Goal: Information Seeking & Learning: Learn about a topic

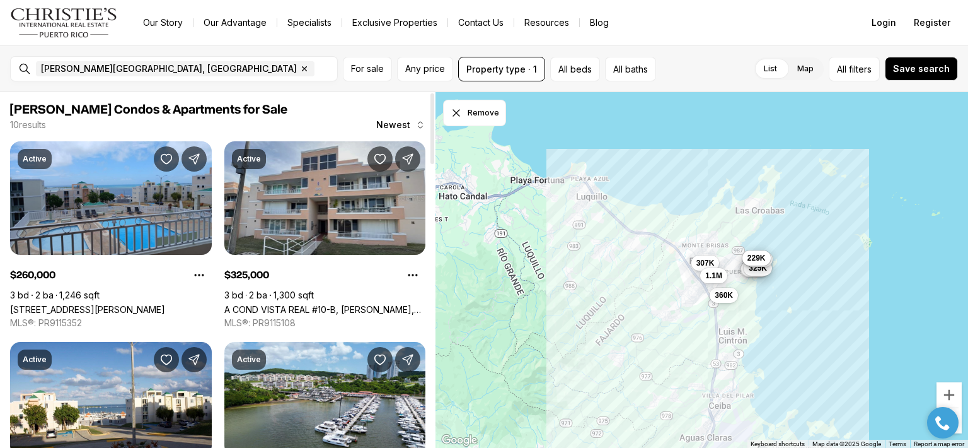
click at [360, 304] on link "A COND VISTA REAL #10-B, [PERSON_NAME], 00738" at bounding box center [325, 309] width 202 height 11
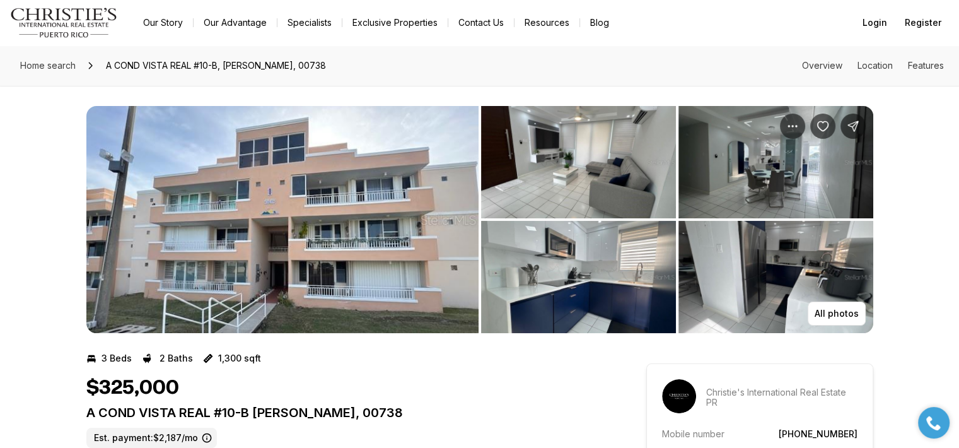
click at [456, 197] on img "View image gallery" at bounding box center [282, 219] width 392 height 227
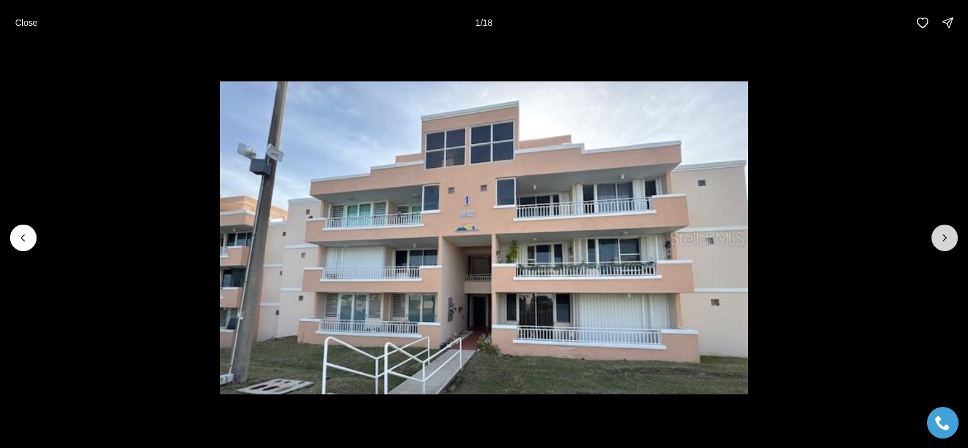
click at [948, 234] on icon "Next slide" at bounding box center [945, 237] width 13 height 13
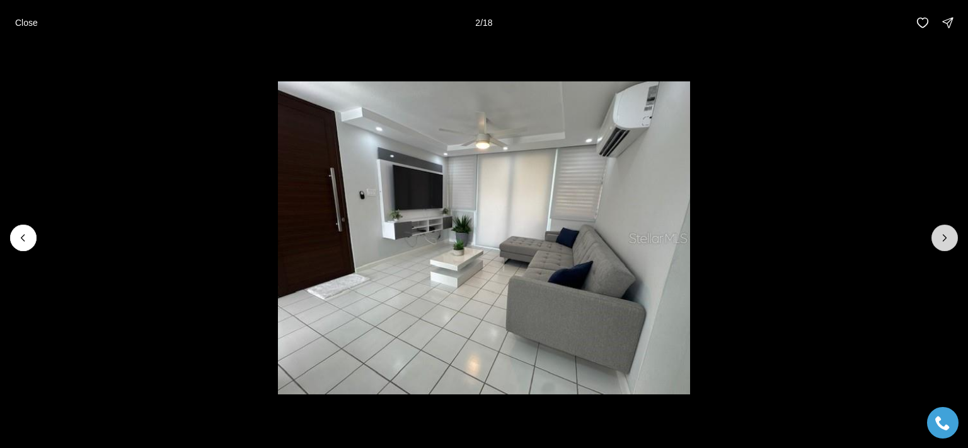
click at [948, 240] on icon "Next slide" at bounding box center [945, 237] width 13 height 13
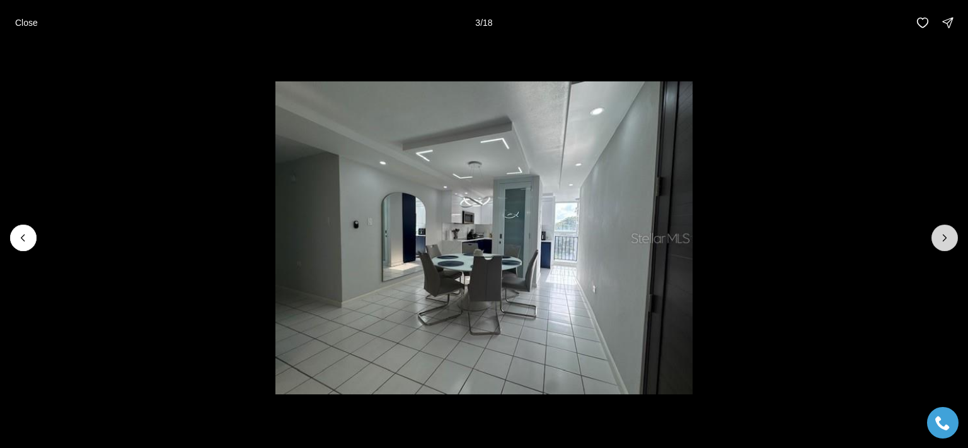
click at [948, 240] on icon "Next slide" at bounding box center [945, 237] width 13 height 13
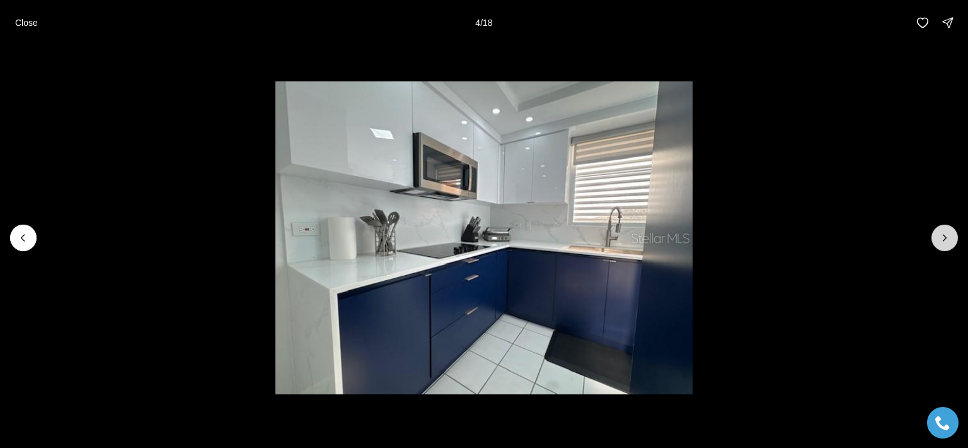
click at [948, 240] on icon "Next slide" at bounding box center [945, 237] width 13 height 13
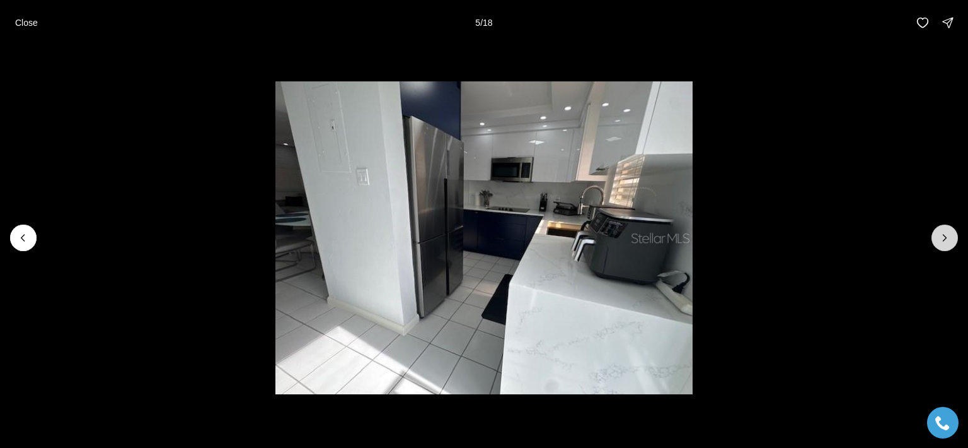
click at [948, 240] on icon "Next slide" at bounding box center [945, 237] width 13 height 13
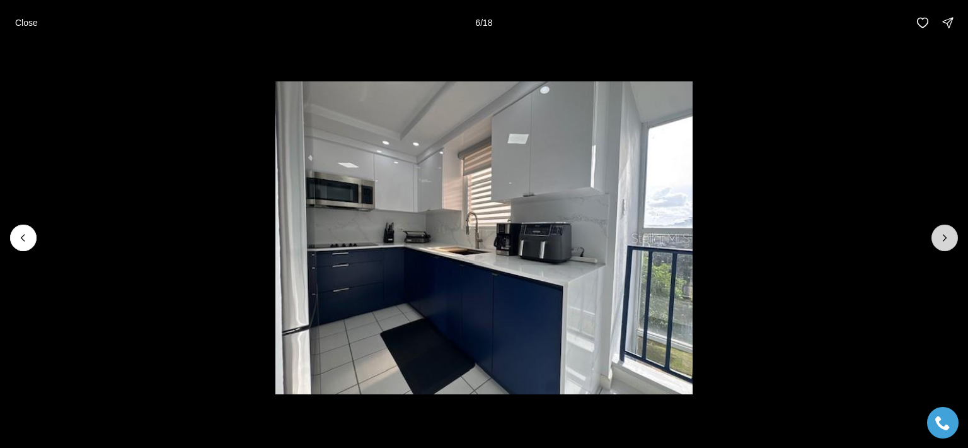
click at [948, 240] on icon "Next slide" at bounding box center [945, 237] width 13 height 13
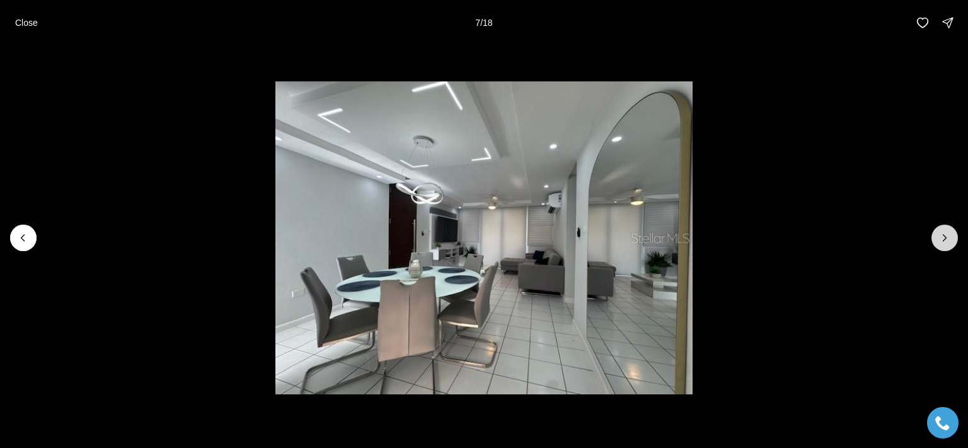
click at [952, 235] on button "Next slide" at bounding box center [945, 237] width 26 height 26
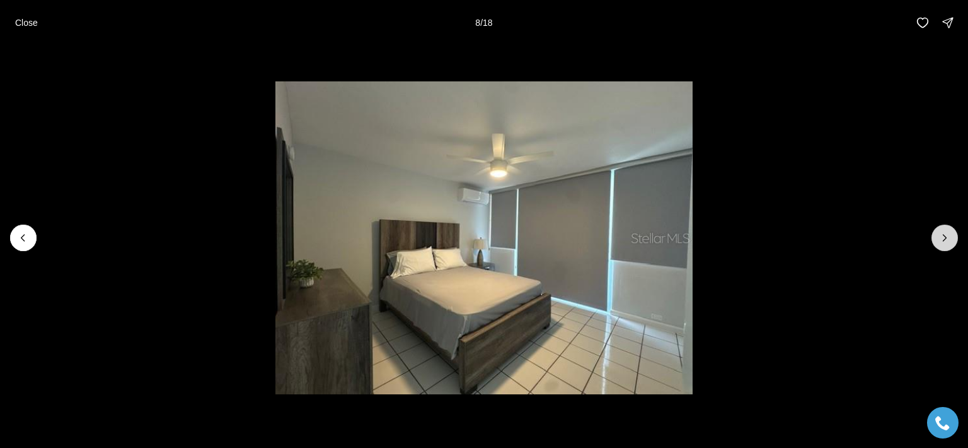
click at [946, 238] on icon "Next slide" at bounding box center [945, 237] width 3 height 6
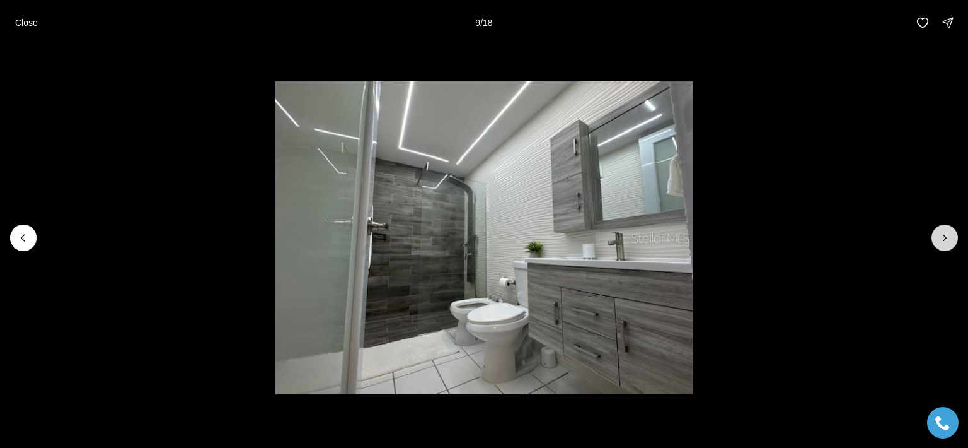
click at [946, 238] on icon "Next slide" at bounding box center [945, 237] width 3 height 6
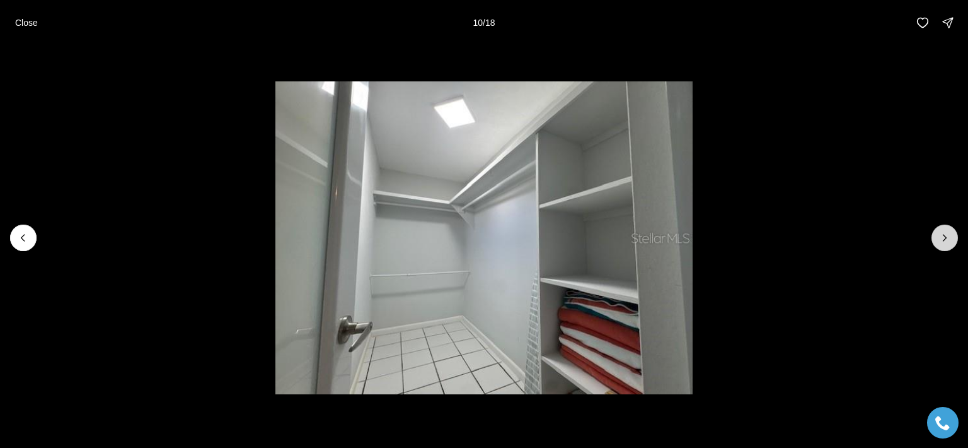
click at [946, 238] on icon "Next slide" at bounding box center [945, 237] width 3 height 6
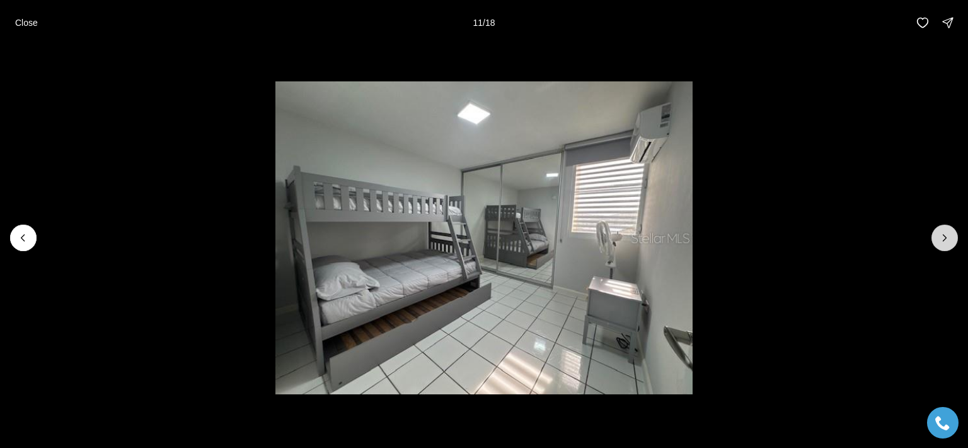
click at [944, 238] on icon "Next slide" at bounding box center [945, 237] width 13 height 13
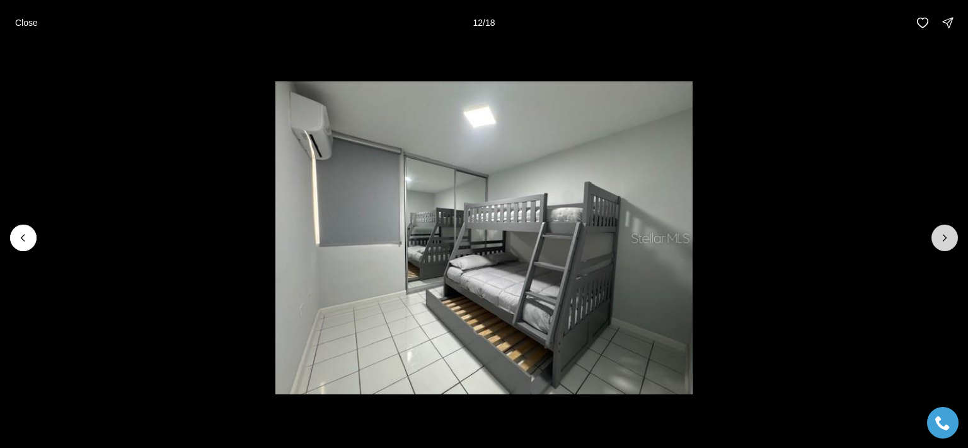
click at [945, 242] on icon "Next slide" at bounding box center [945, 237] width 13 height 13
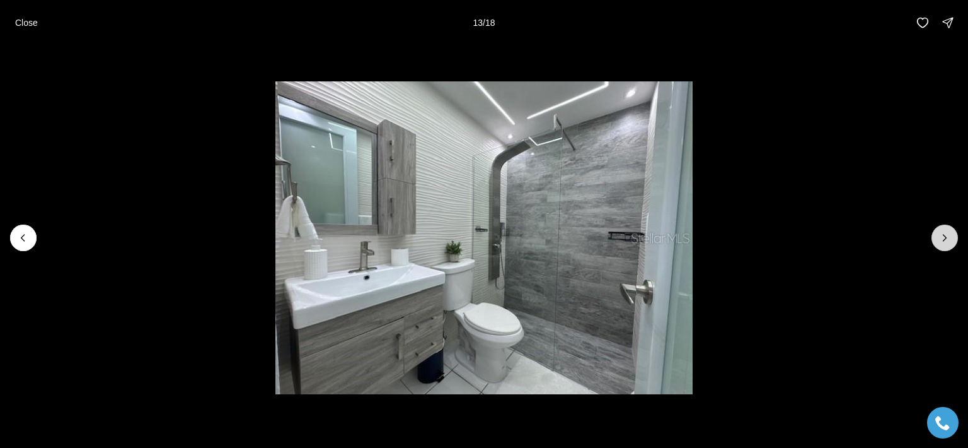
click at [946, 244] on button "Next slide" at bounding box center [945, 237] width 26 height 26
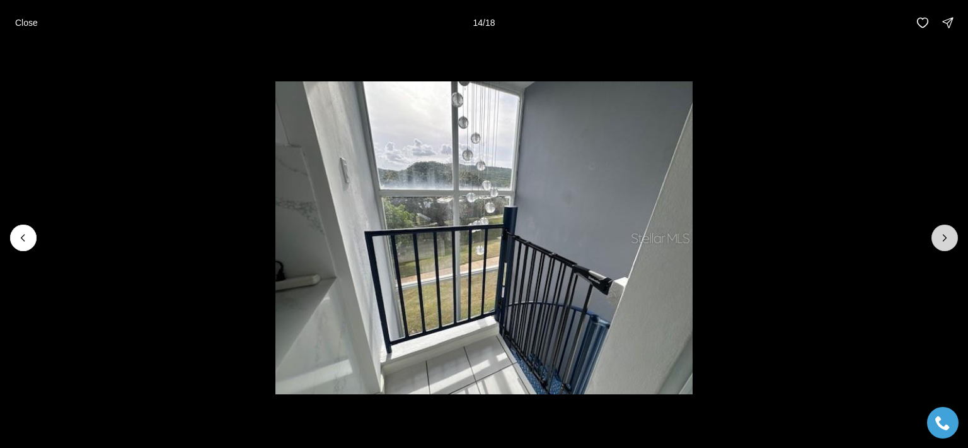
click at [946, 244] on button "Next slide" at bounding box center [945, 237] width 26 height 26
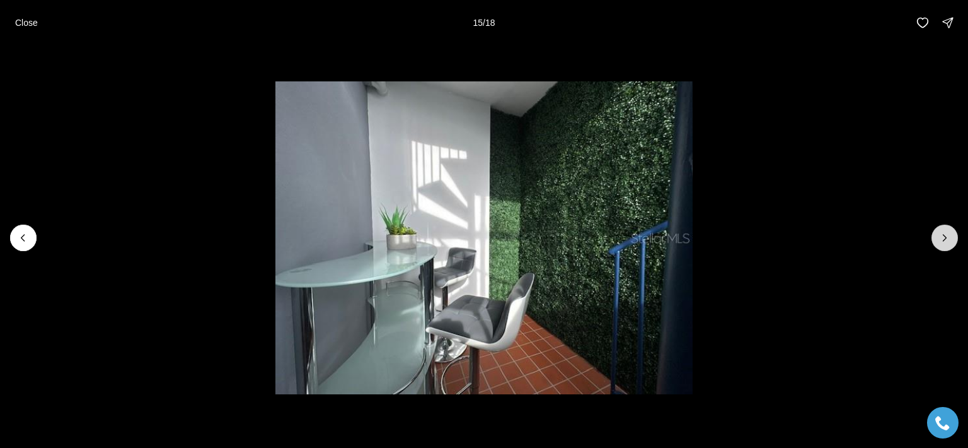
click at [946, 244] on button "Next slide" at bounding box center [945, 237] width 26 height 26
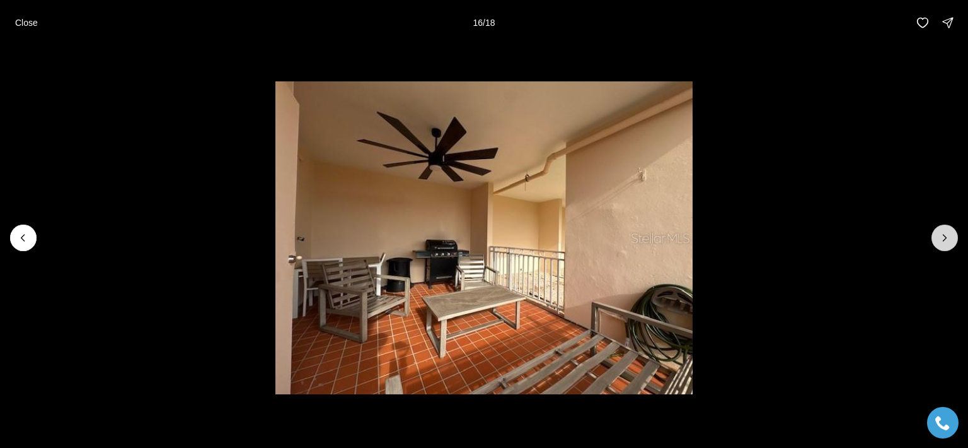
click at [947, 245] on button "Next slide" at bounding box center [945, 237] width 26 height 26
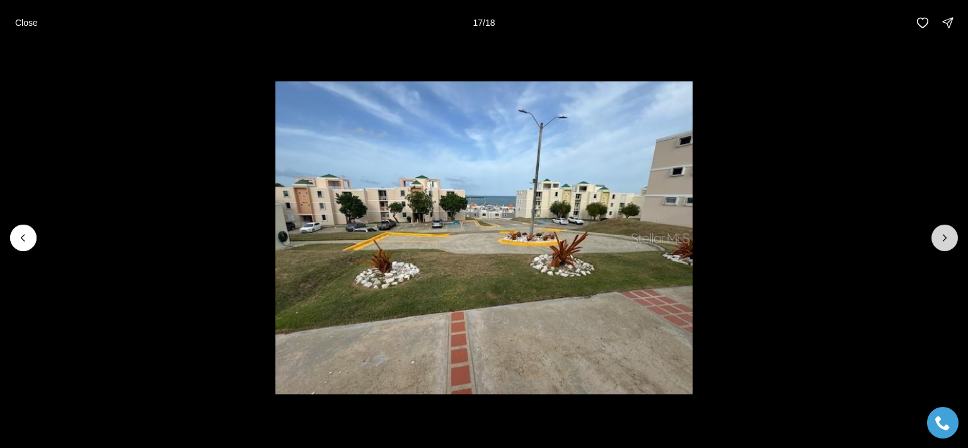
click at [947, 245] on button "Next slide" at bounding box center [945, 237] width 26 height 26
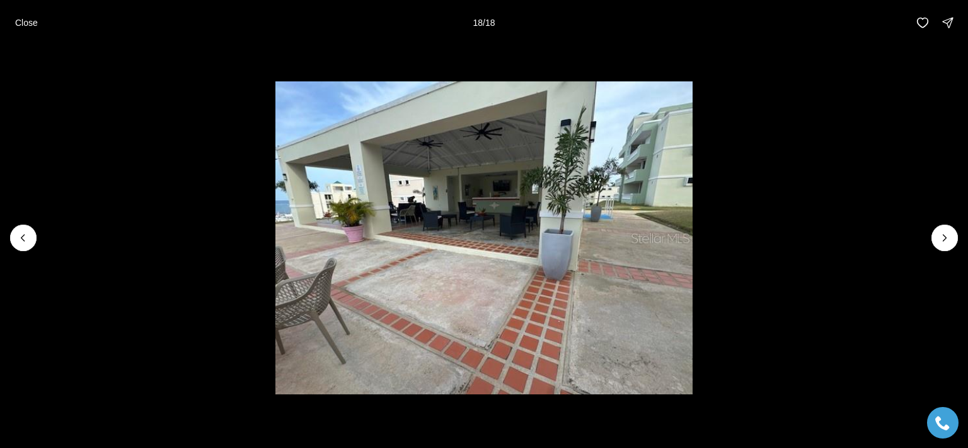
click at [946, 234] on div at bounding box center [945, 237] width 26 height 26
click at [20, 237] on icon "Previous slide" at bounding box center [23, 237] width 13 height 13
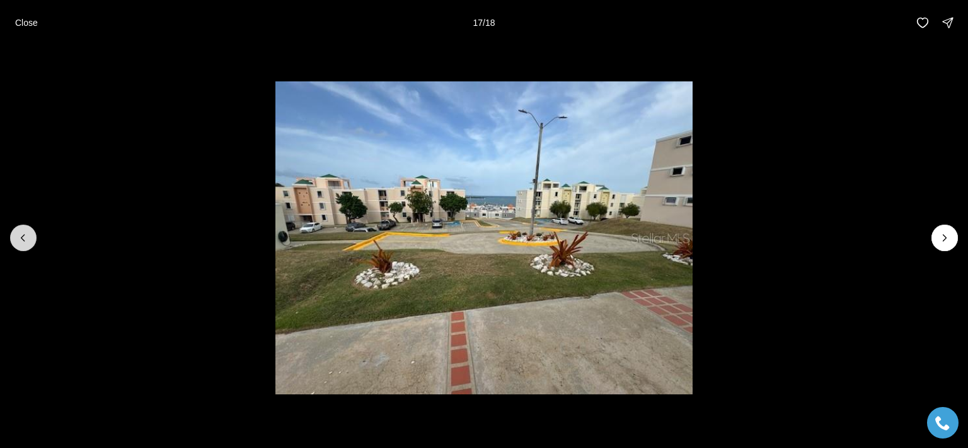
click at [30, 239] on button "Previous slide" at bounding box center [23, 237] width 26 height 26
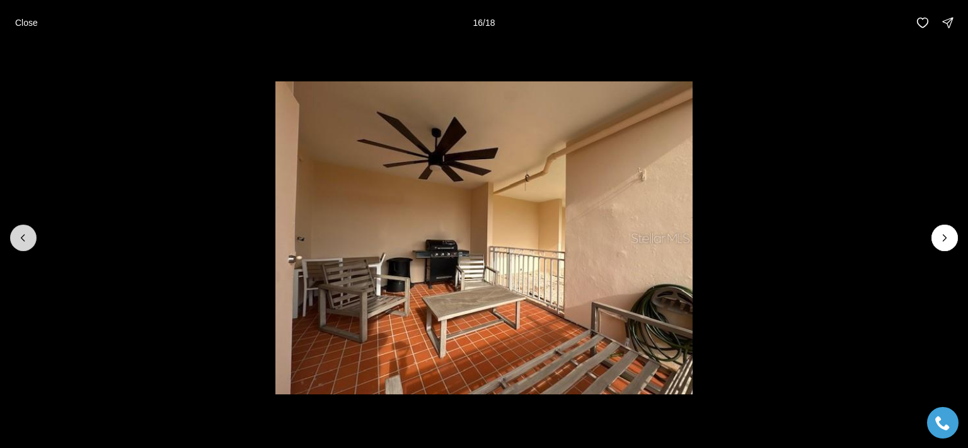
click at [32, 238] on button "Previous slide" at bounding box center [23, 237] width 26 height 26
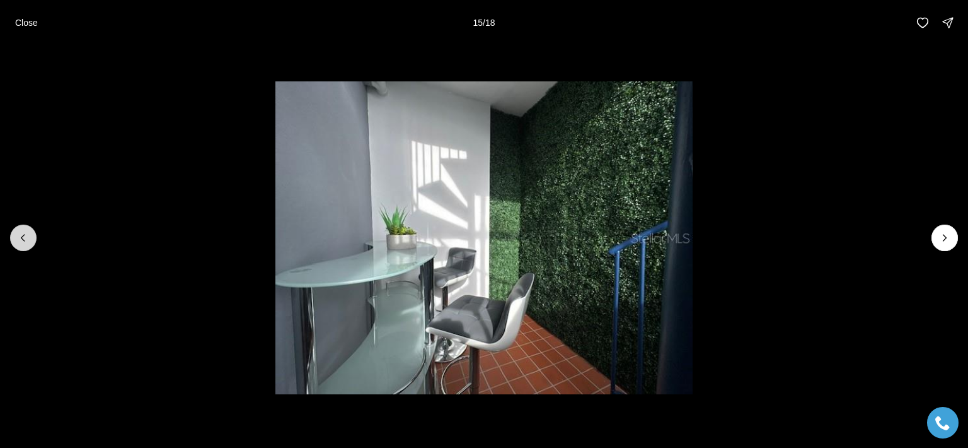
click at [32, 239] on button "Previous slide" at bounding box center [23, 237] width 26 height 26
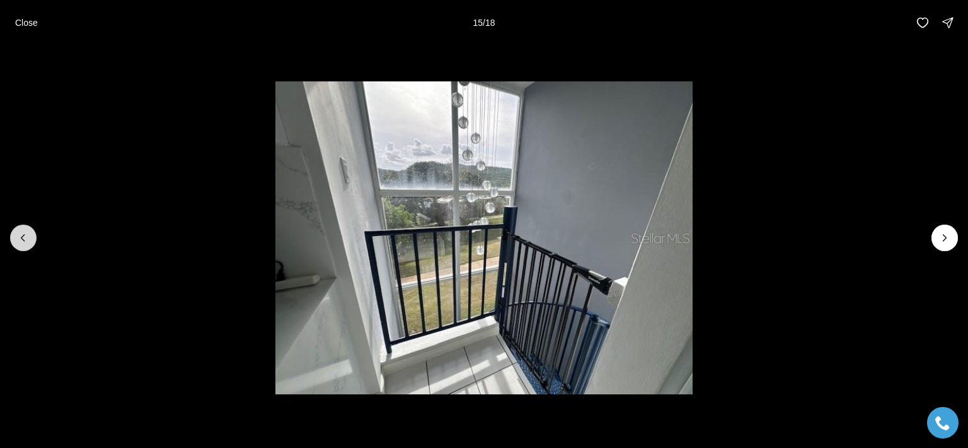
click at [32, 239] on button "Previous slide" at bounding box center [23, 237] width 26 height 26
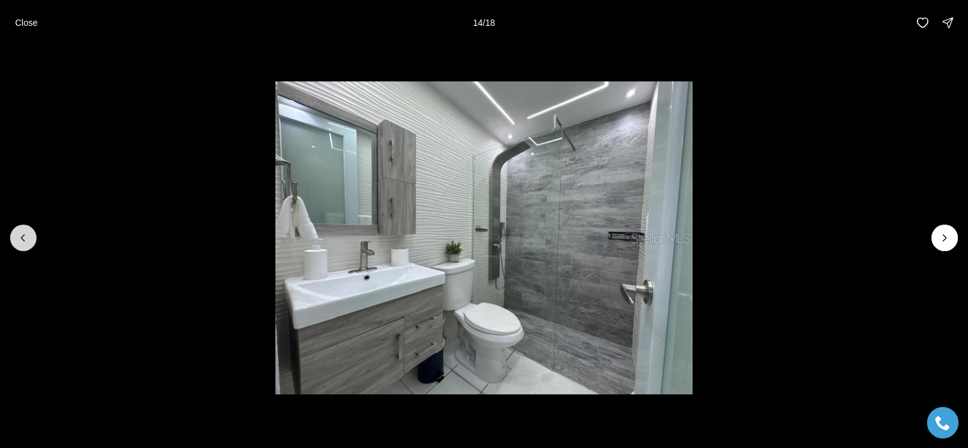
click at [32, 239] on button "Previous slide" at bounding box center [23, 237] width 26 height 26
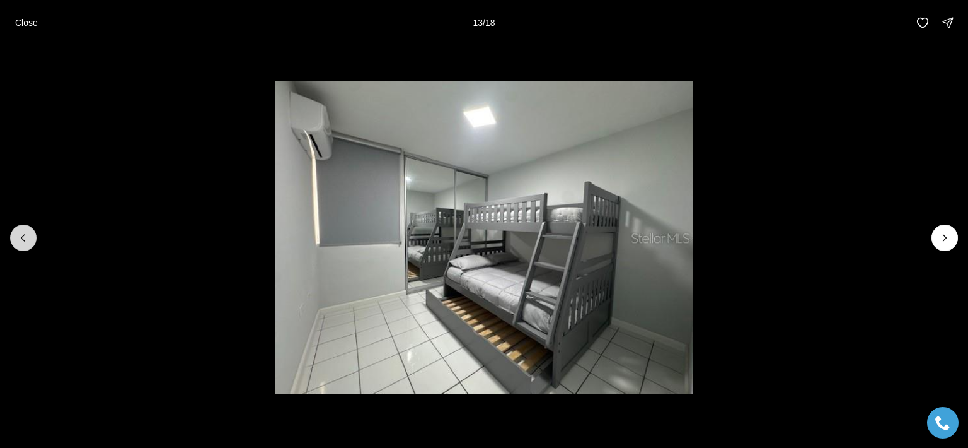
click at [32, 239] on button "Previous slide" at bounding box center [23, 237] width 26 height 26
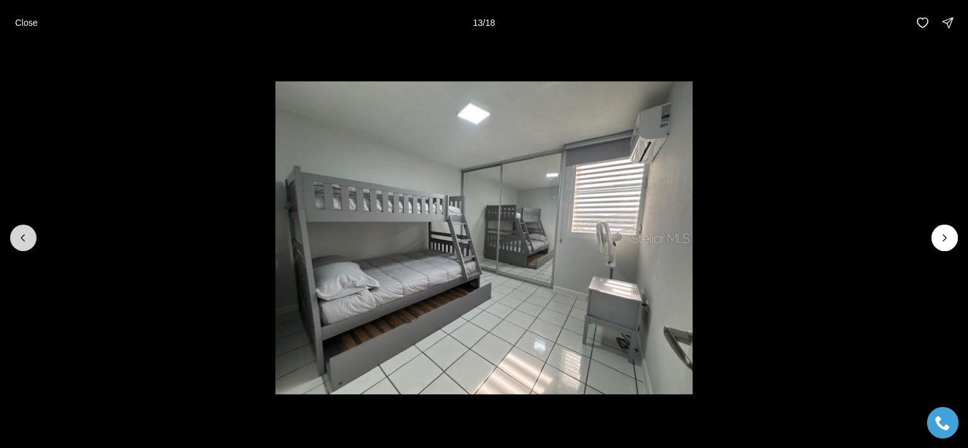
click at [32, 240] on button "Previous slide" at bounding box center [23, 237] width 26 height 26
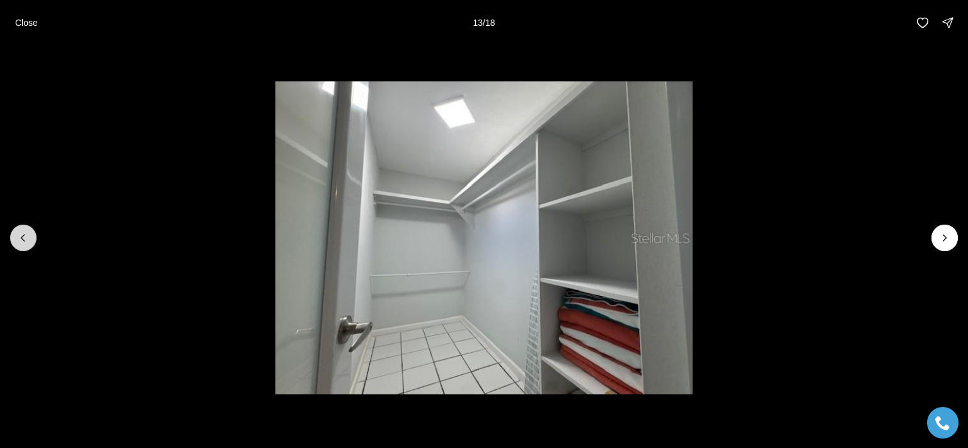
click at [32, 240] on button "Previous slide" at bounding box center [23, 237] width 26 height 26
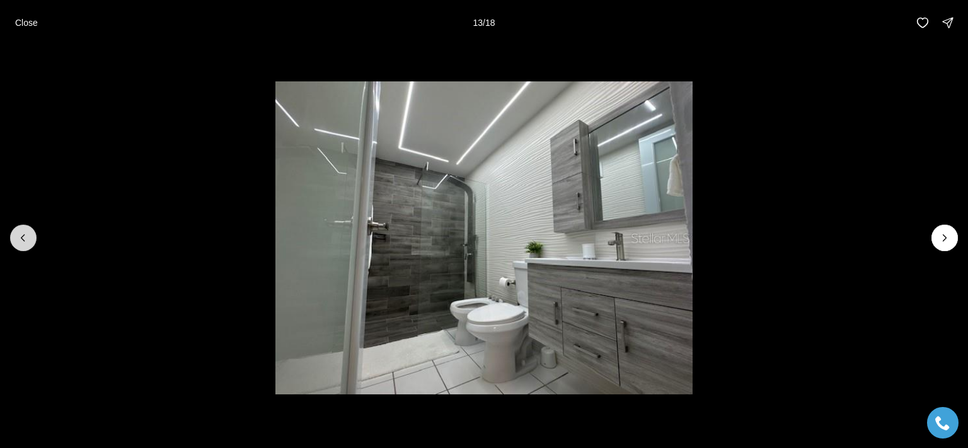
click at [32, 240] on button "Previous slide" at bounding box center [23, 237] width 26 height 26
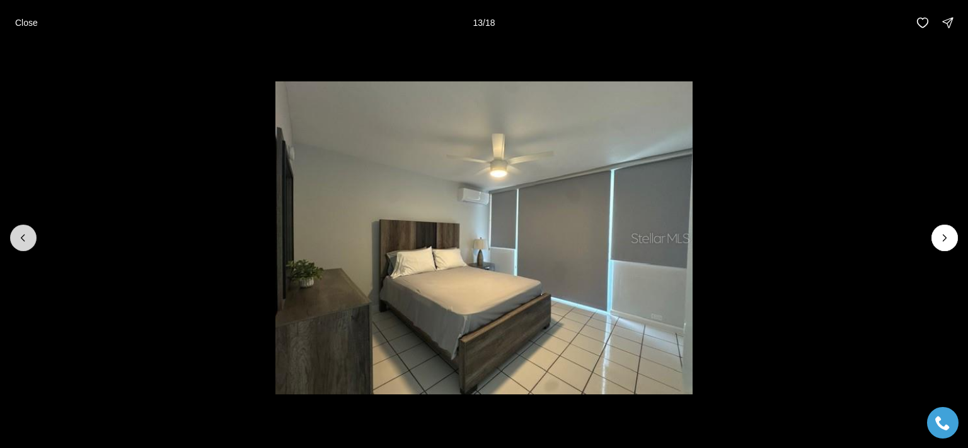
click at [32, 240] on button "Previous slide" at bounding box center [23, 237] width 26 height 26
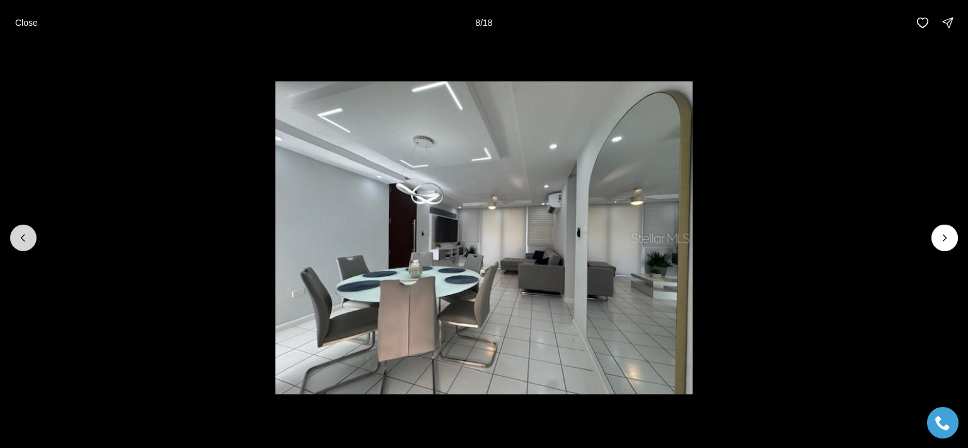
click at [32, 240] on button "Previous slide" at bounding box center [23, 237] width 26 height 26
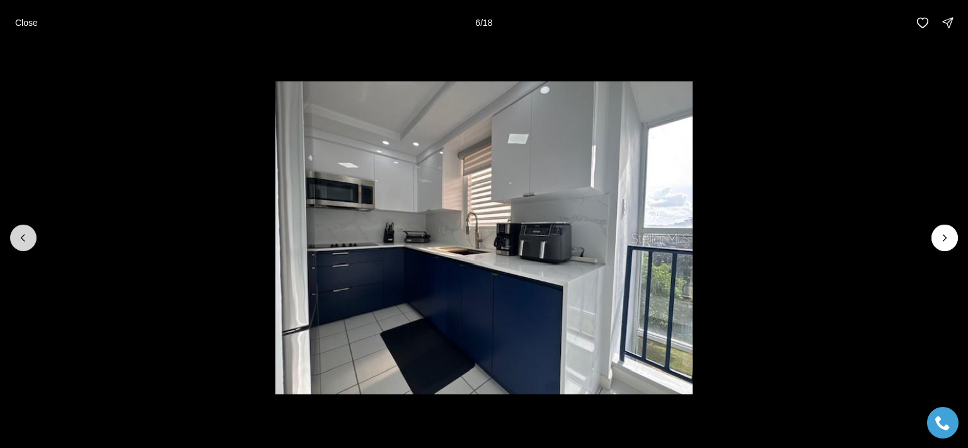
click at [33, 244] on button "Previous slide" at bounding box center [23, 237] width 26 height 26
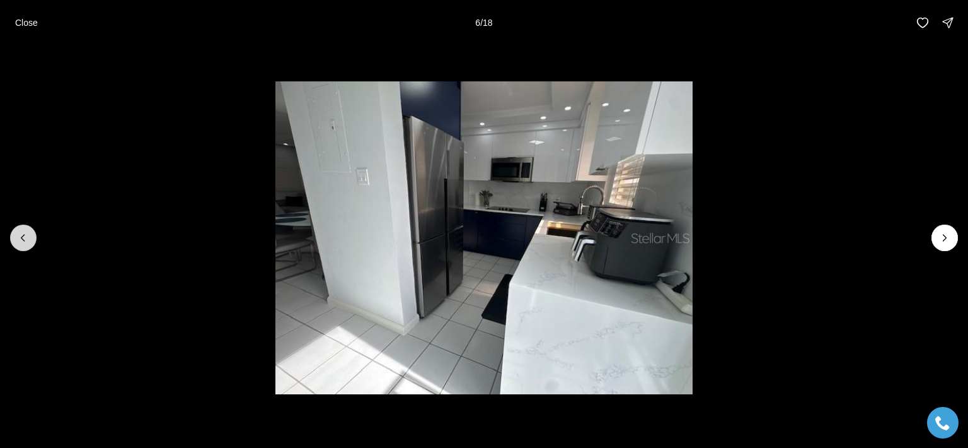
click at [34, 245] on button "Previous slide" at bounding box center [23, 237] width 26 height 26
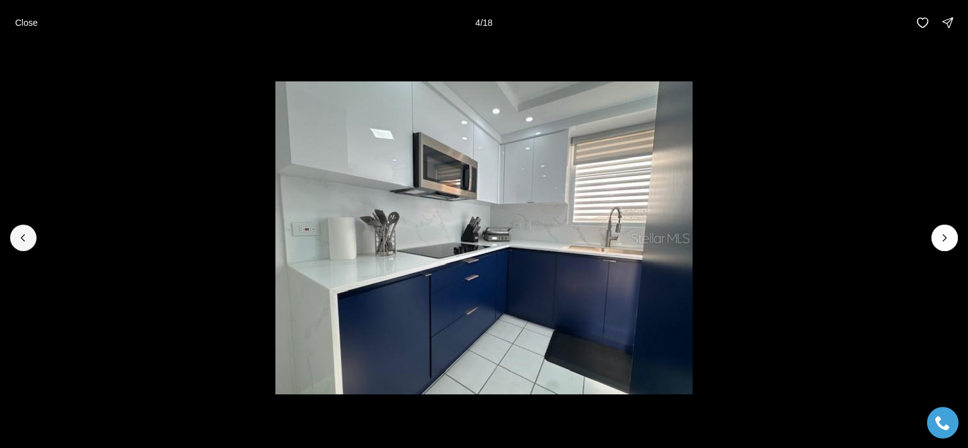
click at [35, 245] on div at bounding box center [484, 237] width 968 height 384
click at [35, 243] on button "Previous slide" at bounding box center [23, 237] width 26 height 26
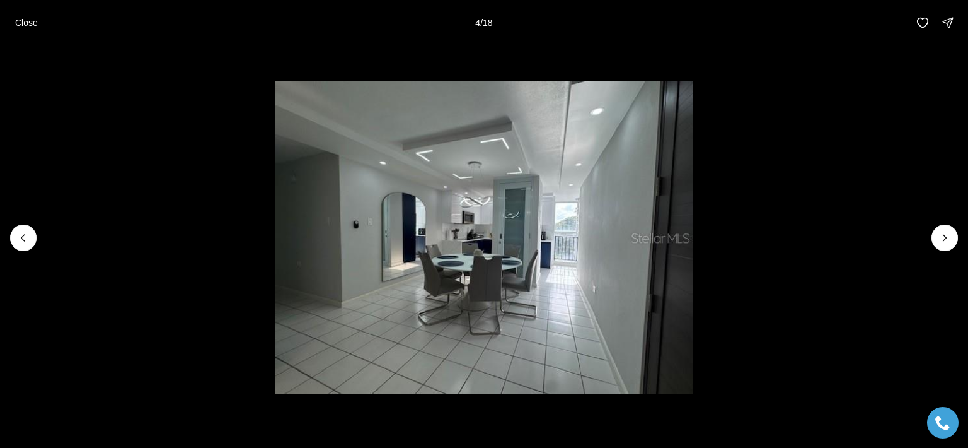
drag, startPoint x: 36, startPoint y: 243, endPoint x: 43, endPoint y: 252, distance: 11.7
click at [43, 252] on li "3 of 18" at bounding box center [484, 237] width 968 height 384
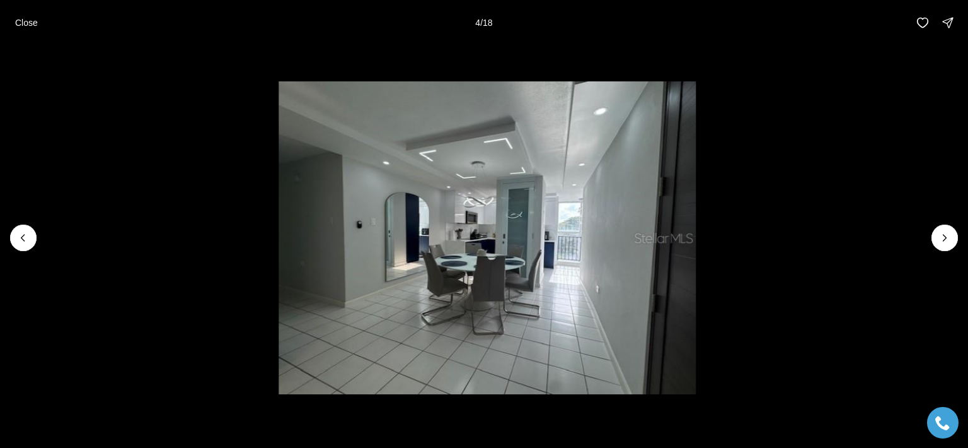
click at [45, 250] on li "3 of 18" at bounding box center [487, 237] width 968 height 384
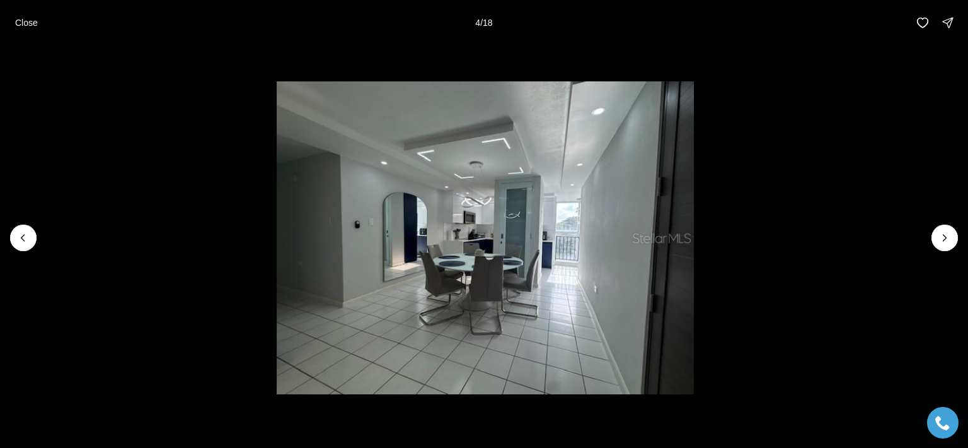
click at [45, 248] on li "3 of 18" at bounding box center [485, 237] width 968 height 384
drag, startPoint x: 43, startPoint y: 244, endPoint x: 35, endPoint y: 234, distance: 12.5
click at [38, 238] on li "3 of 18" at bounding box center [484, 237] width 968 height 384
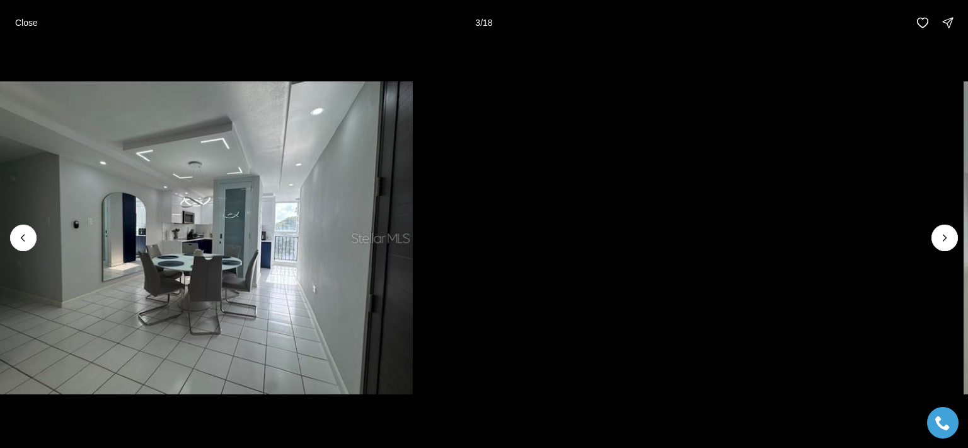
drag, startPoint x: 431, startPoint y: 122, endPoint x: 129, endPoint y: 185, distance: 307.8
click at [148, 179] on img "3 of 18" at bounding box center [205, 237] width 418 height 313
